Goal: Information Seeking & Learning: Learn about a topic

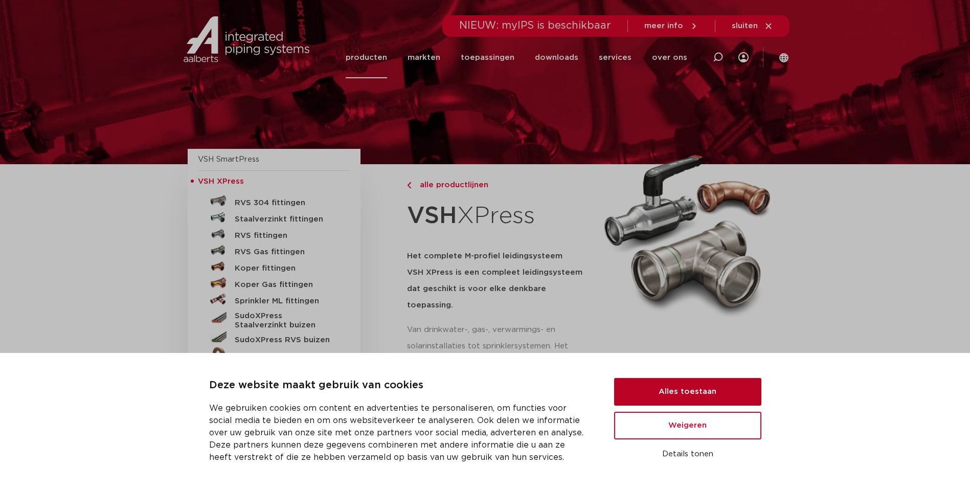
click at [676, 388] on button "Alles toestaan" at bounding box center [687, 392] width 147 height 28
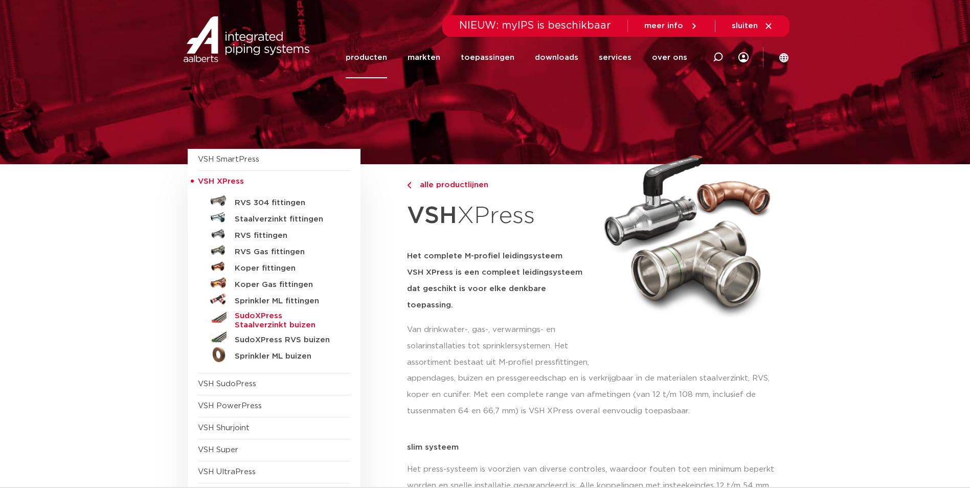
click at [315, 316] on h5 "SudoXPress Staalverzinkt buizen" at bounding box center [285, 321] width 101 height 18
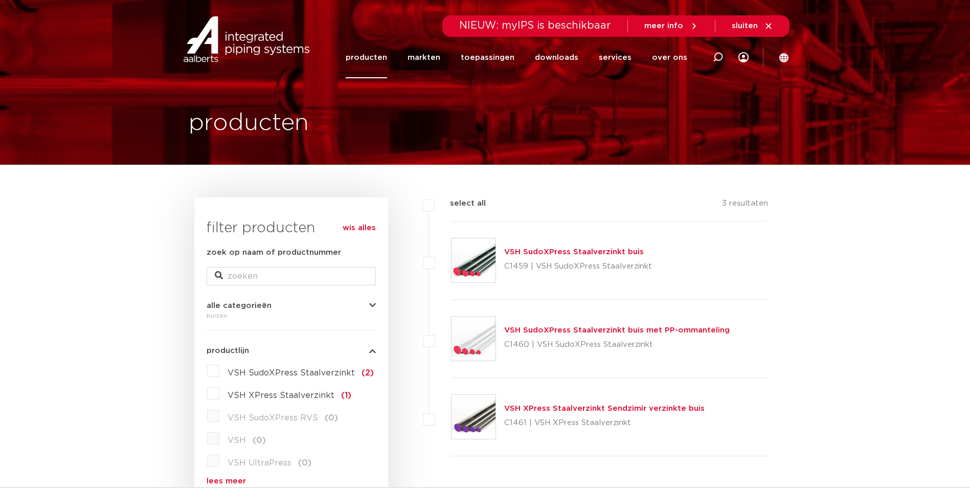
scroll to position [51, 0]
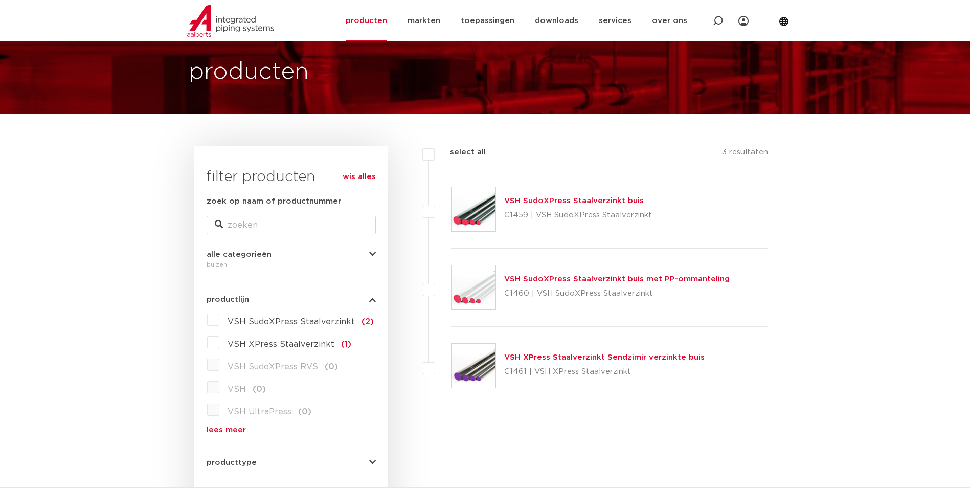
click at [219, 319] on label "VSH SudoXPress Staalverzinkt (2)" at bounding box center [296, 320] width 154 height 16
click at [0, 0] on input "VSH SudoXPress Staalverzinkt (2)" at bounding box center [0, 0] width 0 height 0
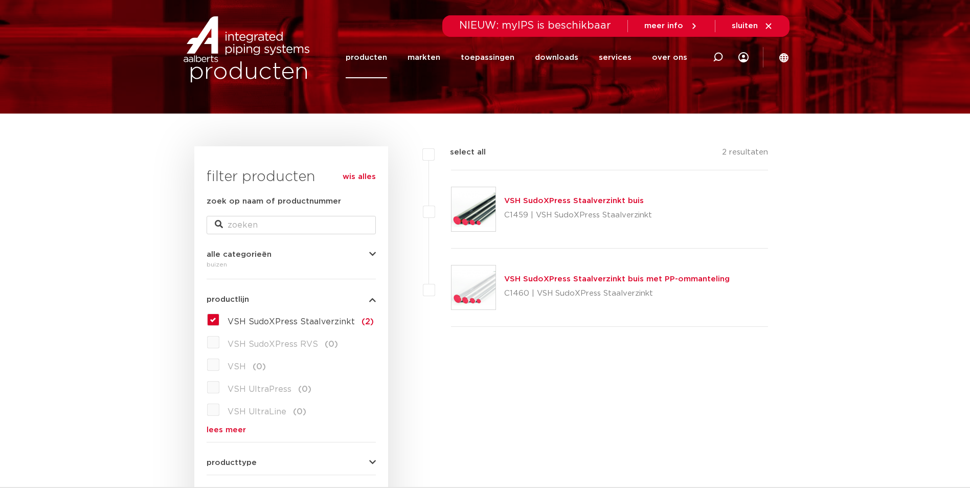
scroll to position [51, 0]
click at [533, 202] on link "VSH SudoXPress Staalverzinkt buis" at bounding box center [574, 201] width 140 height 8
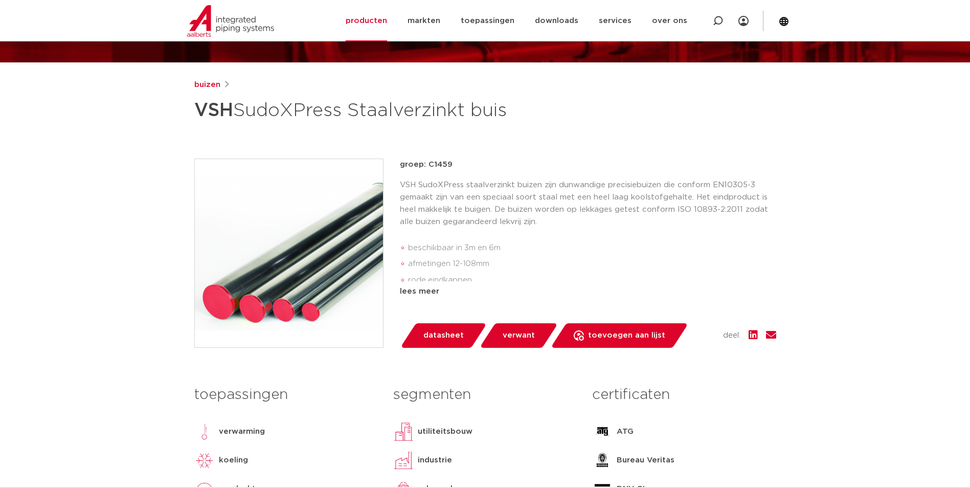
scroll to position [51, 0]
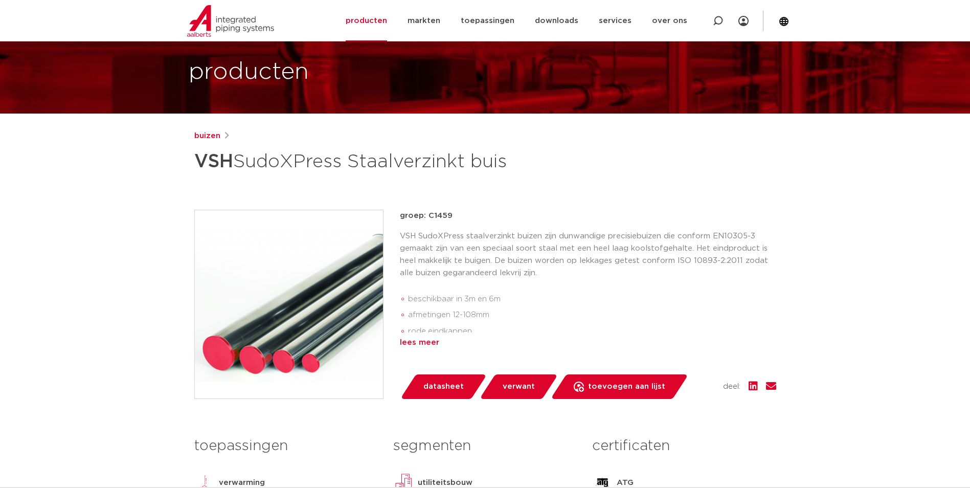
click at [424, 341] on div "lees meer" at bounding box center [588, 343] width 376 height 12
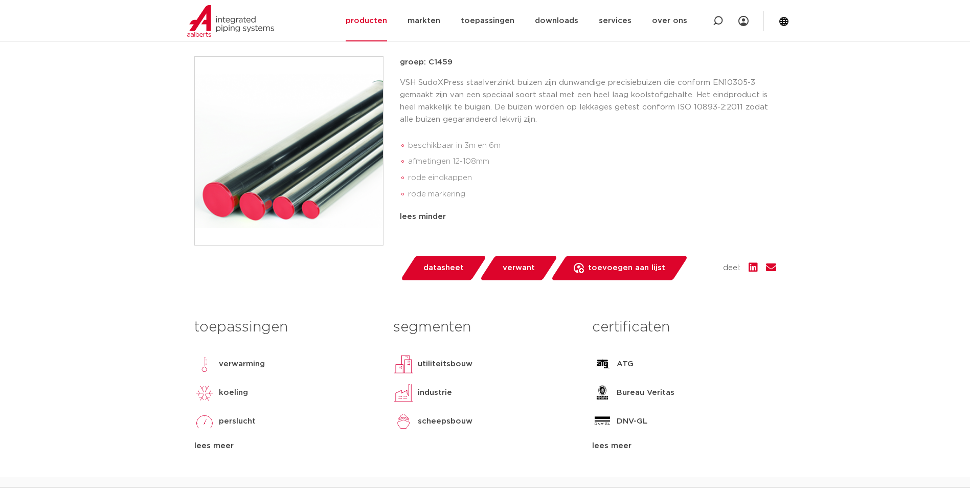
scroll to position [0, 0]
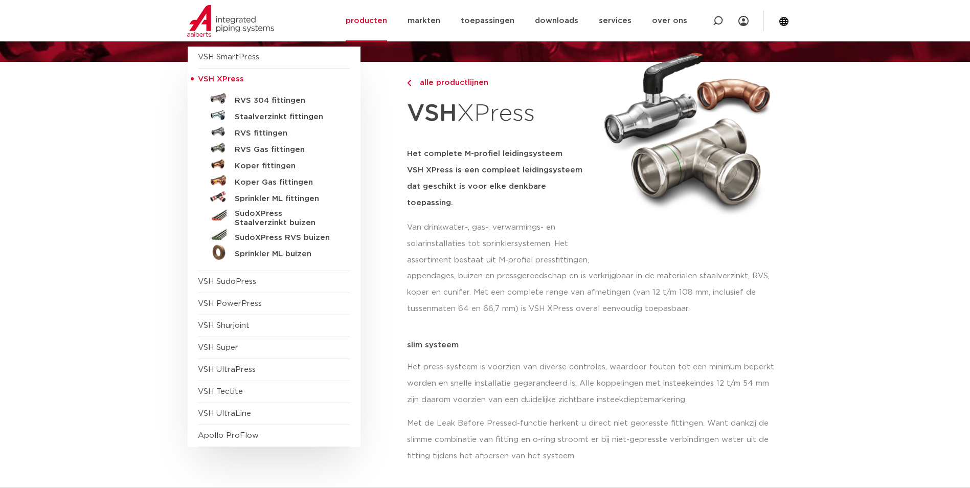
scroll to position [51, 0]
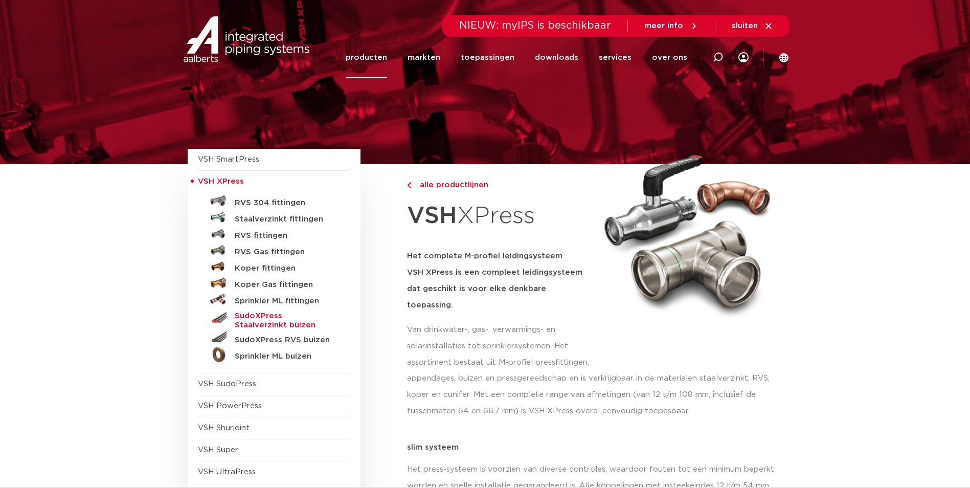
click at [294, 314] on h5 "SudoXPress Staalverzinkt buizen" at bounding box center [285, 321] width 101 height 18
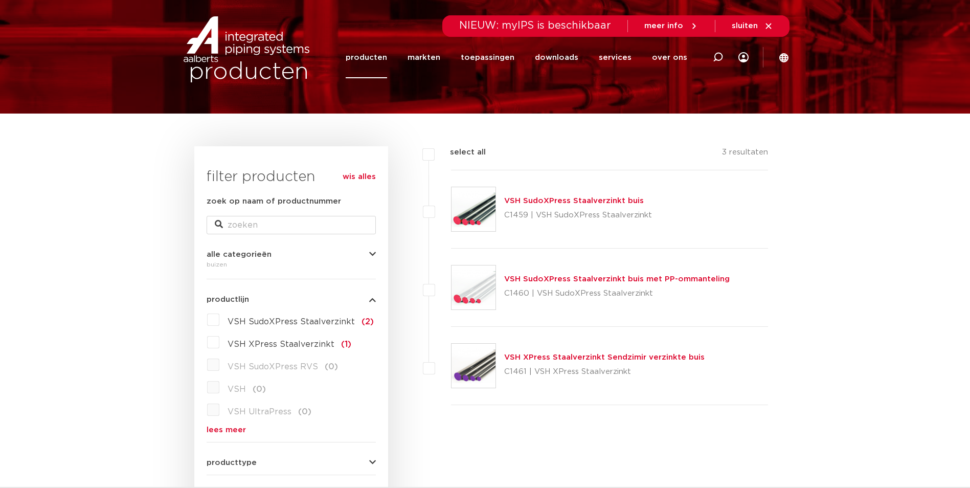
scroll to position [51, 0]
click at [538, 361] on link "VSH XPress Staalverzinkt Sendzimir verzinkte buis" at bounding box center [604, 357] width 201 height 8
click at [543, 200] on link "VSH SudoXPress Staalverzinkt buis" at bounding box center [574, 201] width 140 height 8
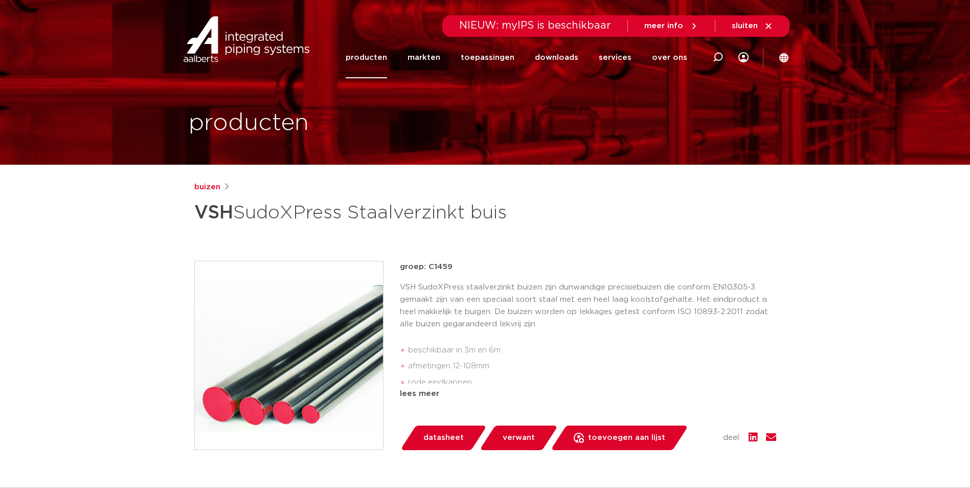
click at [438, 438] on span "datasheet" at bounding box center [444, 438] width 40 height 16
